Goal: Task Accomplishment & Management: Use online tool/utility

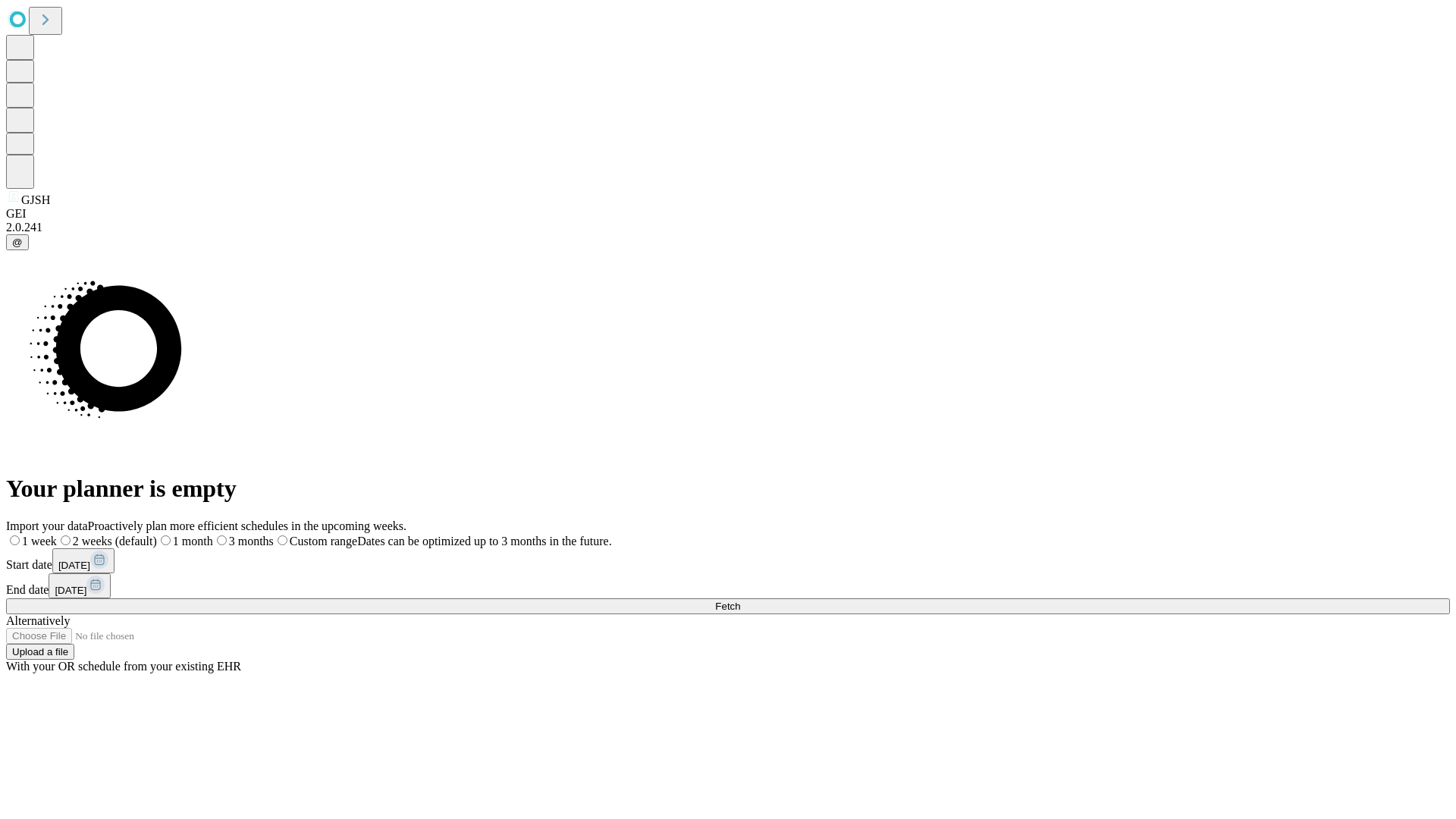
click at [740, 601] on span "Fetch" at bounding box center [728, 607] width 25 height 11
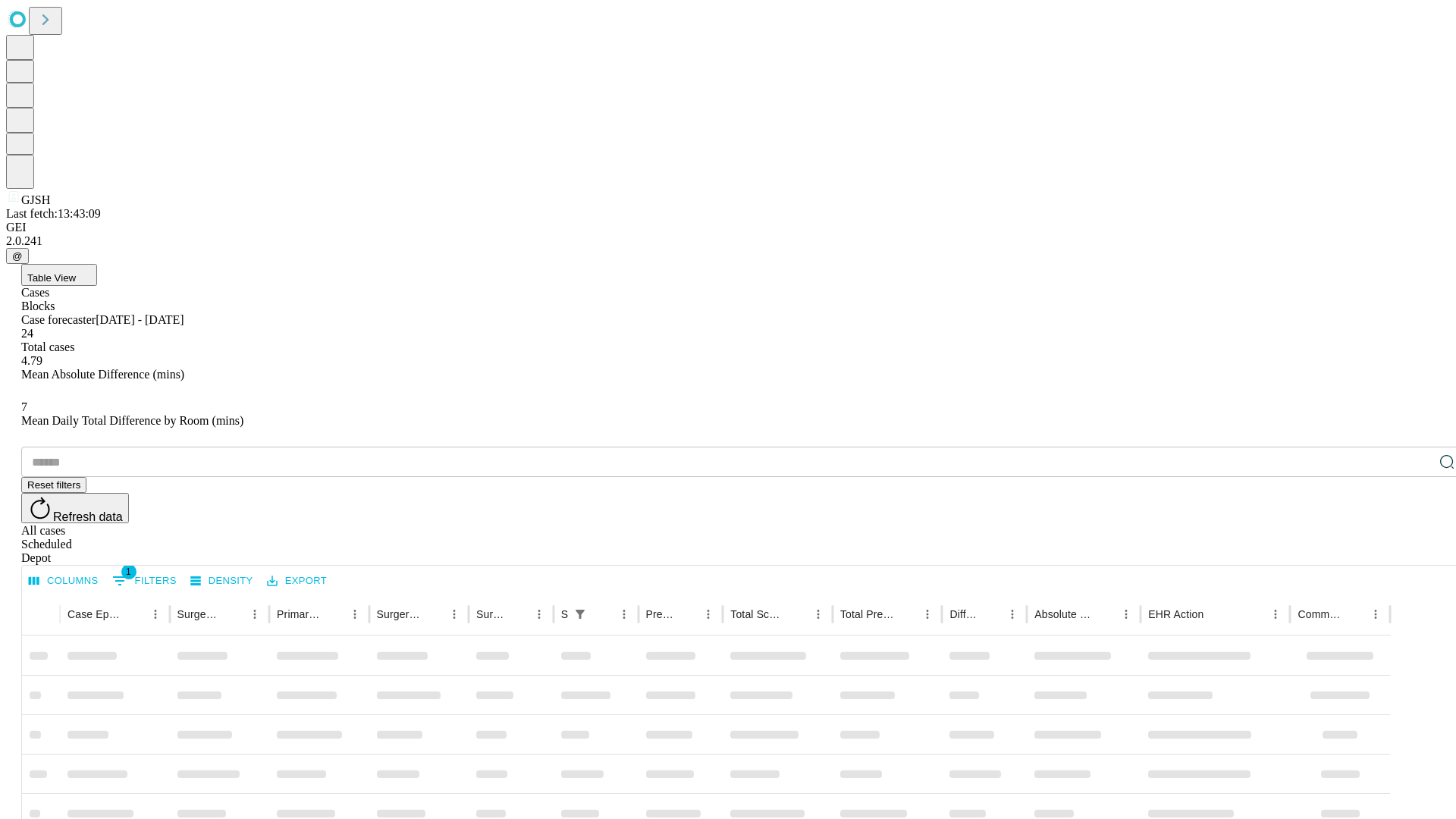
click at [1416, 551] on div "Depot" at bounding box center [744, 558] width 1444 height 13
